Goal: Task Accomplishment & Management: Complete application form

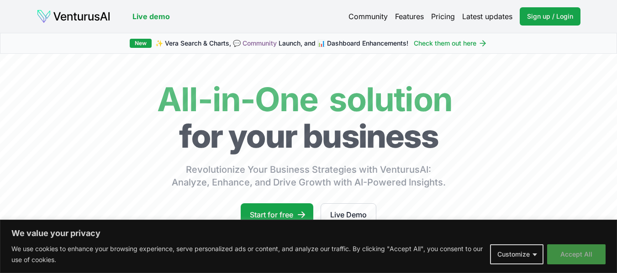
click at [578, 256] on button "Accept All" at bounding box center [576, 255] width 58 height 20
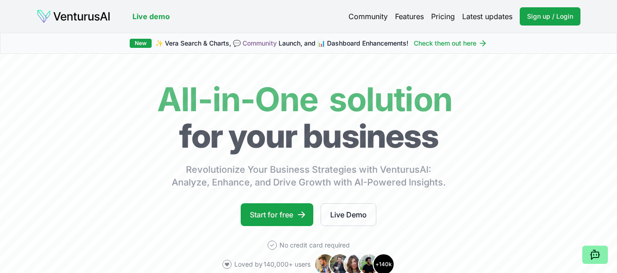
scroll to position [31, 0]
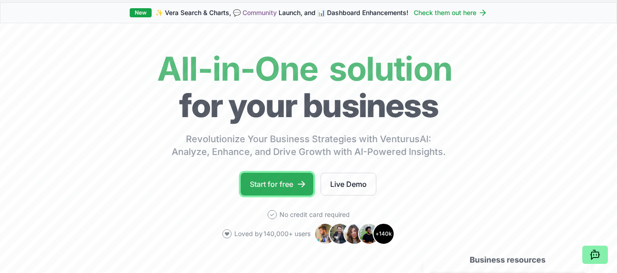
click at [289, 184] on link "Start for free" at bounding box center [277, 184] width 73 height 23
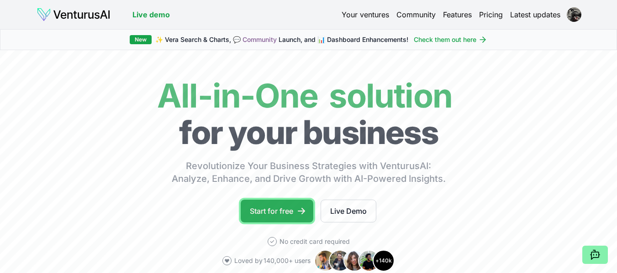
click at [287, 205] on link "Start for free" at bounding box center [277, 211] width 73 height 23
